Goal: Information Seeking & Learning: Learn about a topic

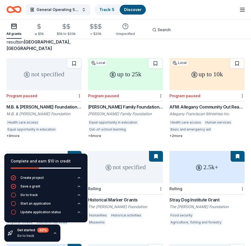
scroll to position [40, 0]
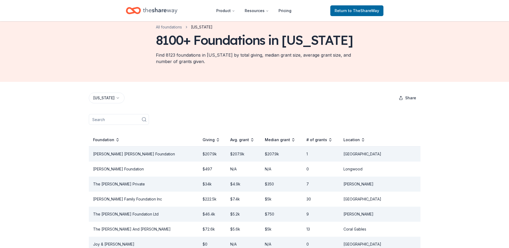
scroll to position [27, 0]
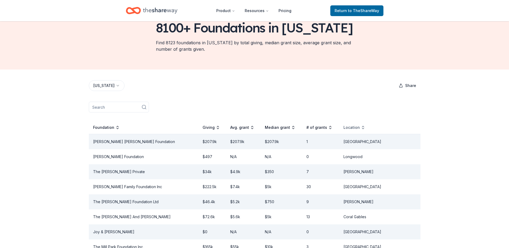
click at [365, 128] on div "Location" at bounding box center [354, 127] width 22 height 6
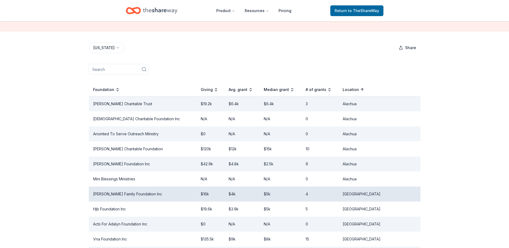
scroll to position [0, 0]
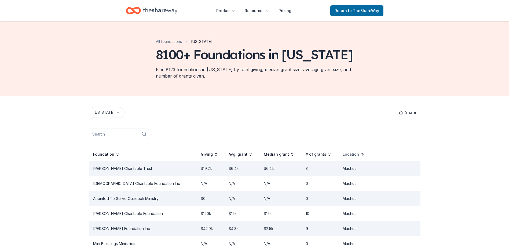
click at [364, 151] on div "Location" at bounding box center [353, 154] width 22 height 6
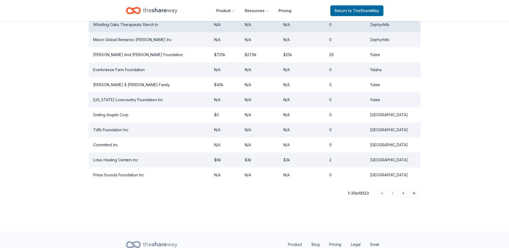
scroll to position [455, 0]
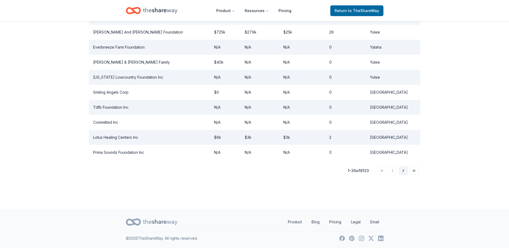
click at [404, 167] on button "Go to next page" at bounding box center [403, 170] width 9 height 9
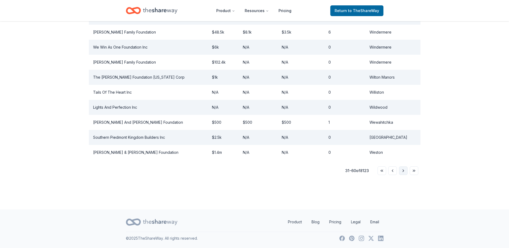
click at [404, 167] on button "Go to next page" at bounding box center [403, 170] width 9 height 9
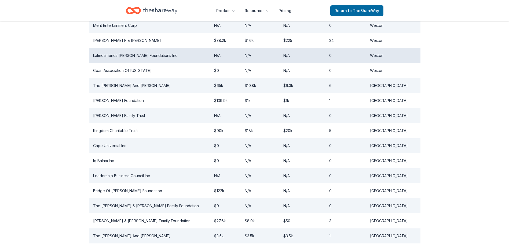
scroll to position [161, 0]
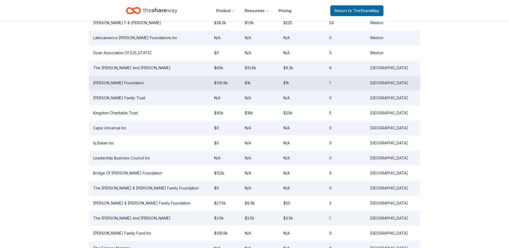
click at [114, 85] on td "[PERSON_NAME] Foundation" at bounding box center [149, 82] width 121 height 15
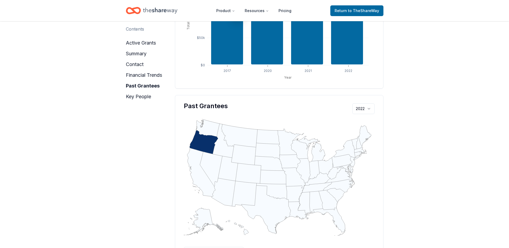
scroll to position [429, 0]
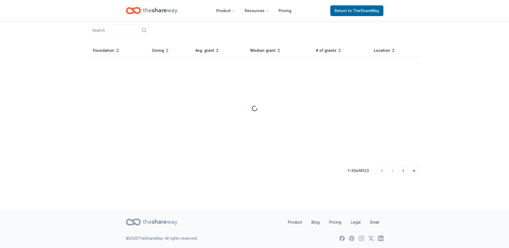
scroll to position [429, 0]
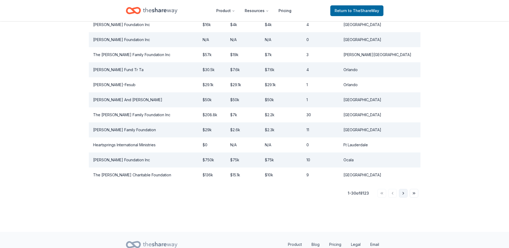
click at [402, 192] on button "Go to next page" at bounding box center [403, 193] width 9 height 9
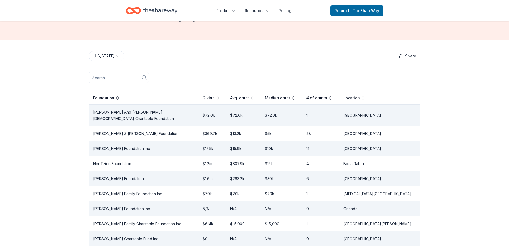
scroll to position [54, 0]
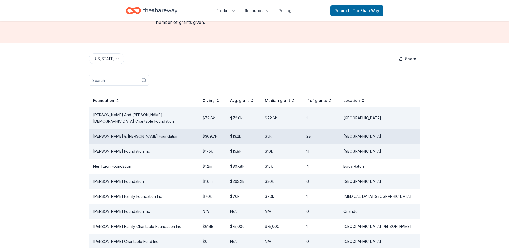
click at [153, 130] on td "[PERSON_NAME] & [PERSON_NAME] Foundation" at bounding box center [143, 136] width 109 height 15
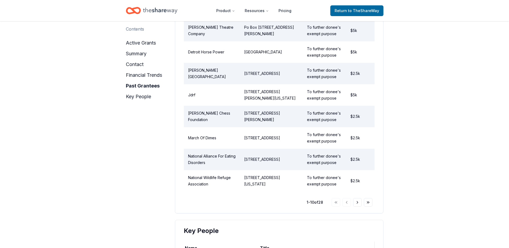
scroll to position [670, 0]
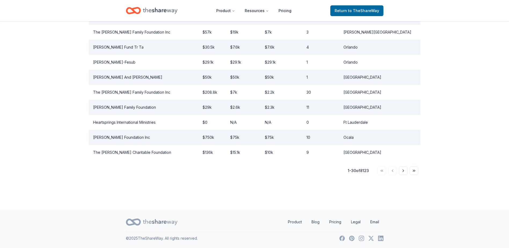
scroll to position [455, 0]
click at [402, 167] on button "Go to next page" at bounding box center [403, 170] width 9 height 9
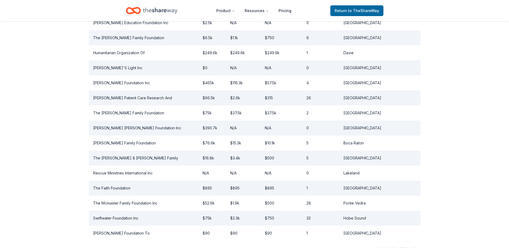
scroll to position [375, 0]
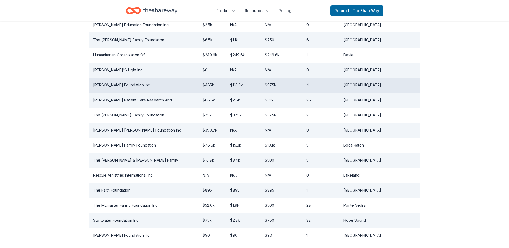
click at [142, 79] on td "[PERSON_NAME] Foundation Inc" at bounding box center [143, 84] width 109 height 15
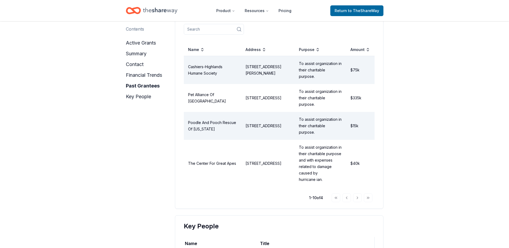
scroll to position [590, 0]
